Goal: Navigation & Orientation: Find specific page/section

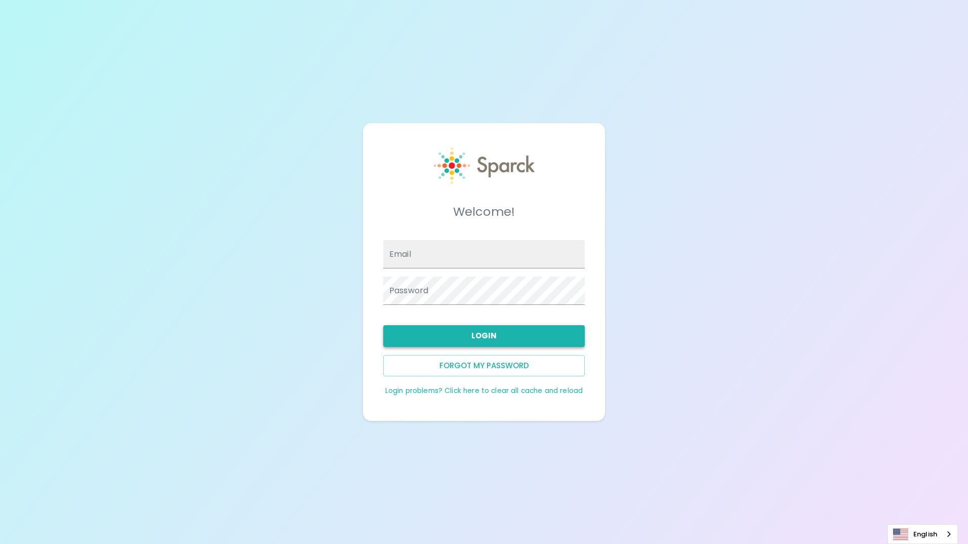
type input "[EMAIL_ADDRESS][DOMAIN_NAME]"
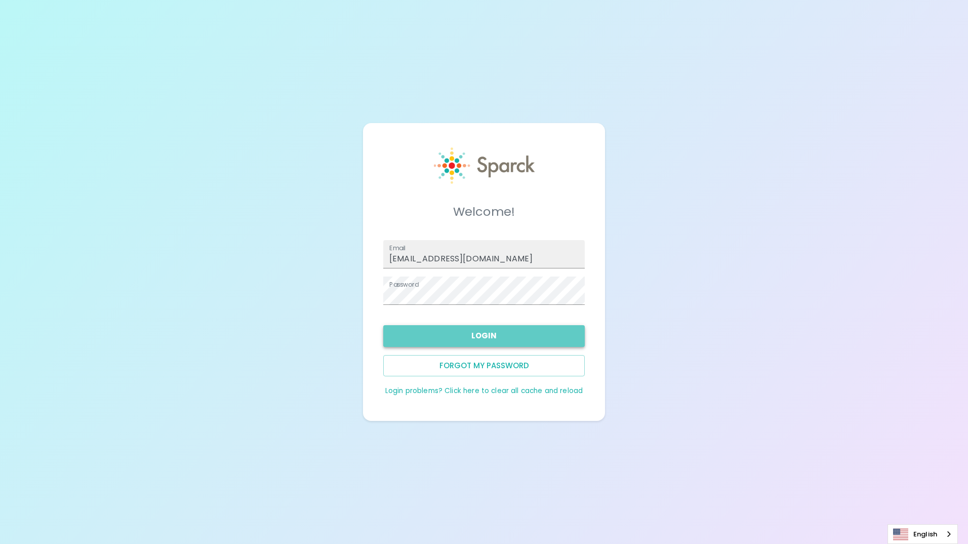
click at [490, 339] on button "Login" at bounding box center [484, 335] width 202 height 21
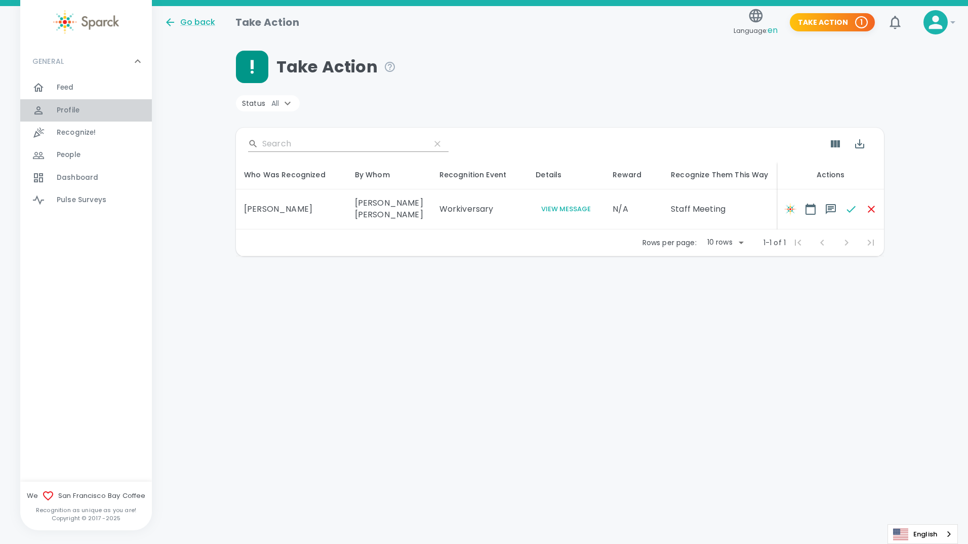
click at [61, 113] on span "Profile" at bounding box center [68, 110] width 23 height 10
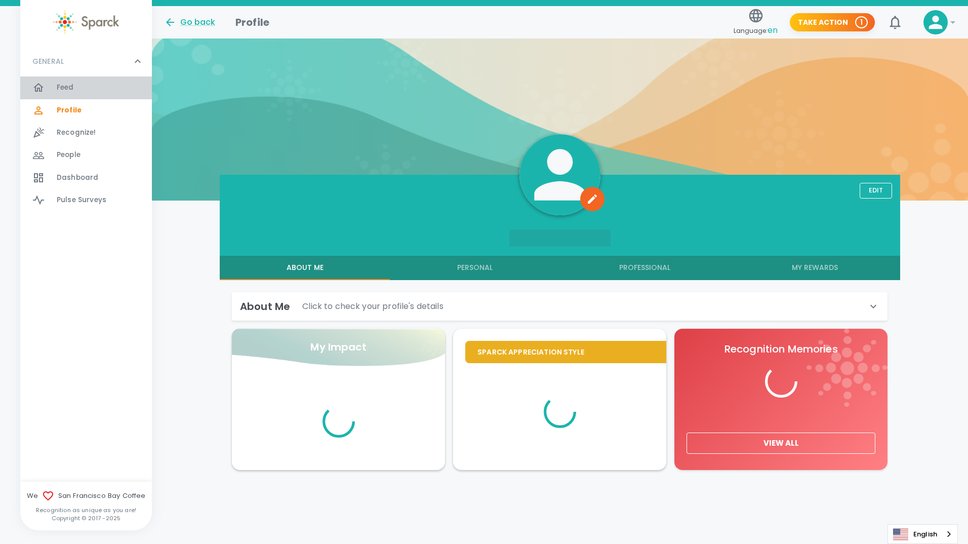
click at [68, 90] on span "Feed" at bounding box center [65, 88] width 17 height 10
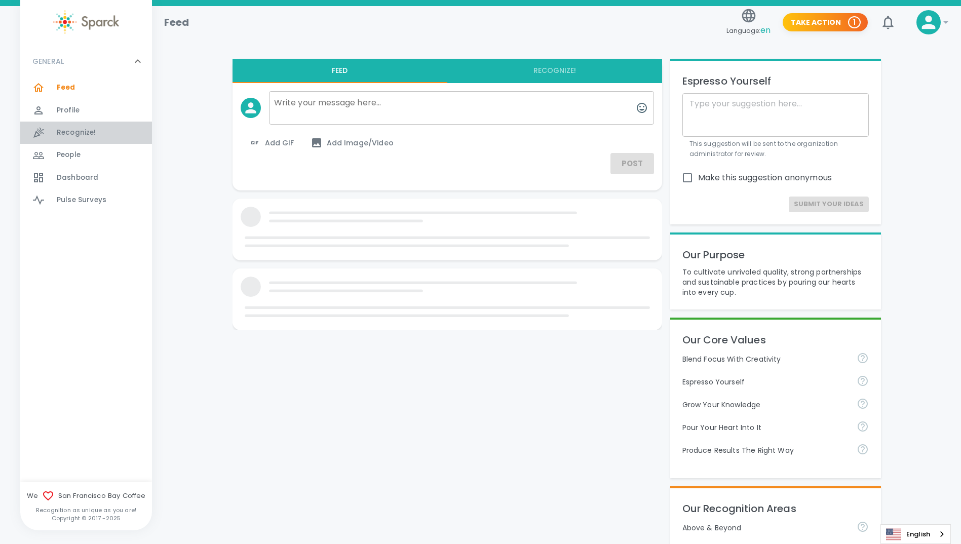
click at [72, 142] on div "Recognize! 0" at bounding box center [86, 133] width 132 height 22
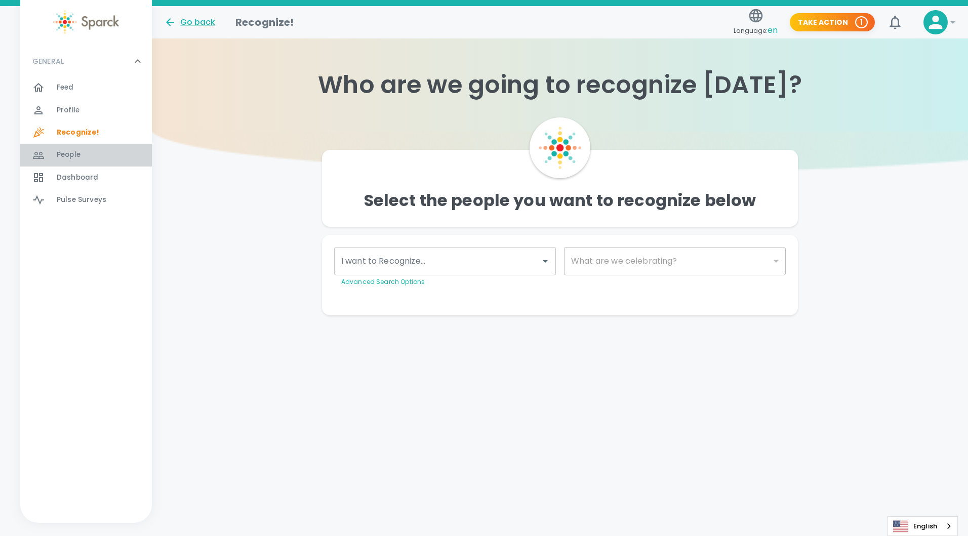
click at [72, 159] on span "People" at bounding box center [69, 155] width 24 height 10
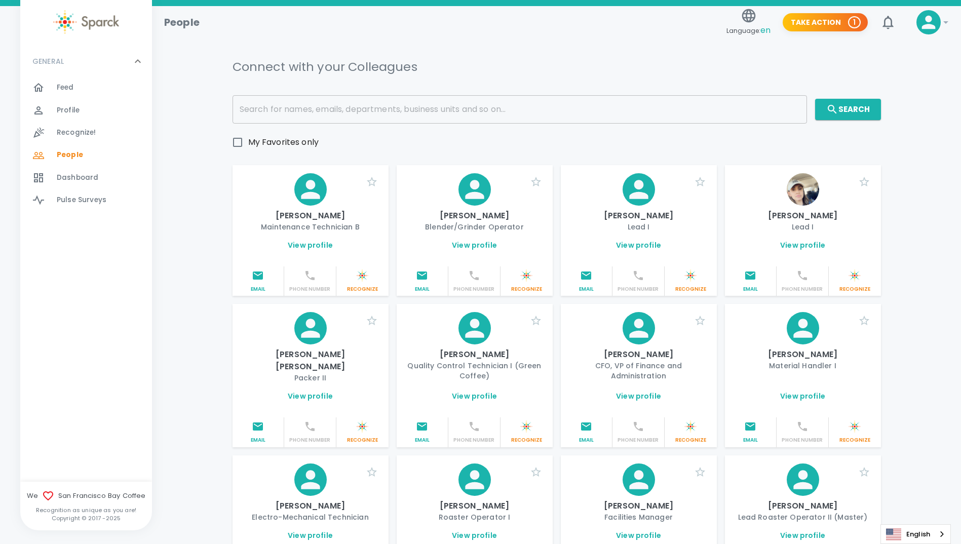
click at [73, 187] on div "Dashboard 0" at bounding box center [86, 178] width 132 height 22
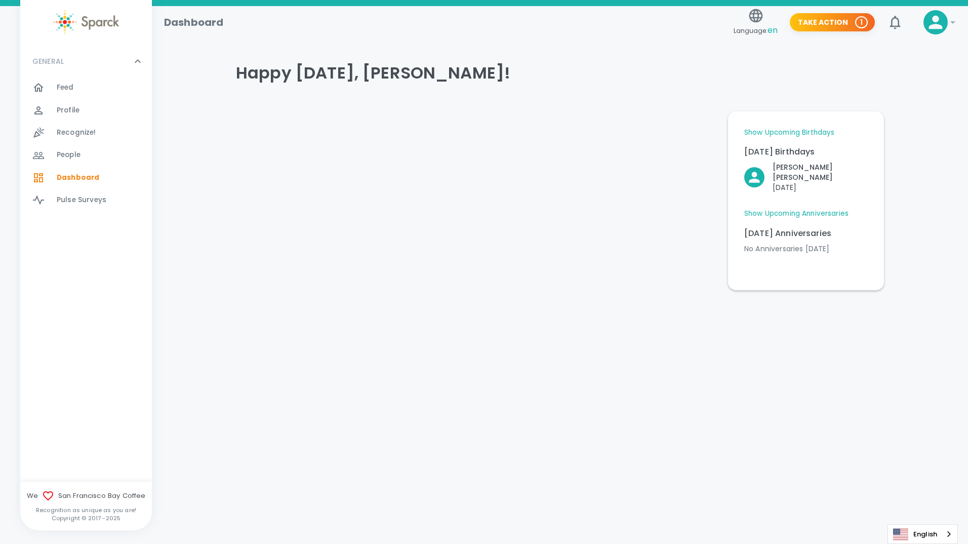
click at [821, 209] on link "Show Upcoming Anniversaries" at bounding box center [797, 214] width 104 height 10
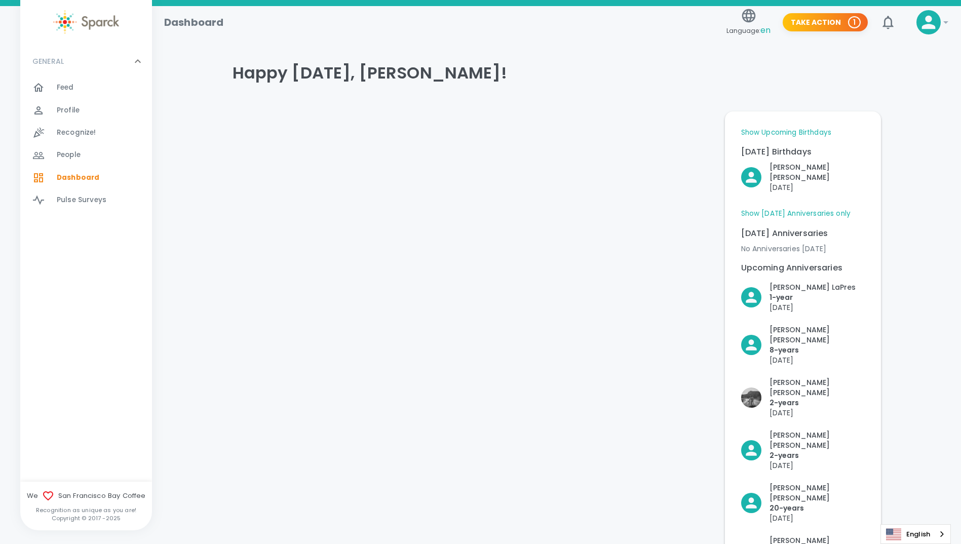
click at [798, 133] on link "Show Upcoming Birthdays" at bounding box center [786, 133] width 90 height 10
